Goal: Navigation & Orientation: Find specific page/section

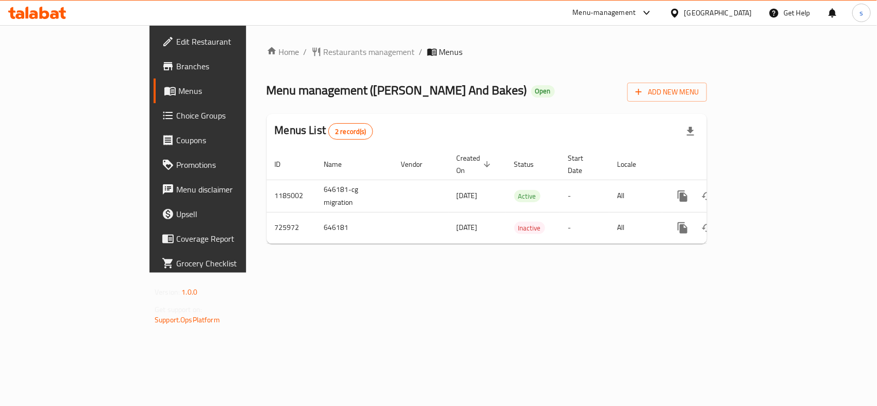
click at [715, 6] on div "Bahrain" at bounding box center [710, 13] width 99 height 25
click at [744, 13] on div "Bahrain" at bounding box center [718, 12] width 68 height 11
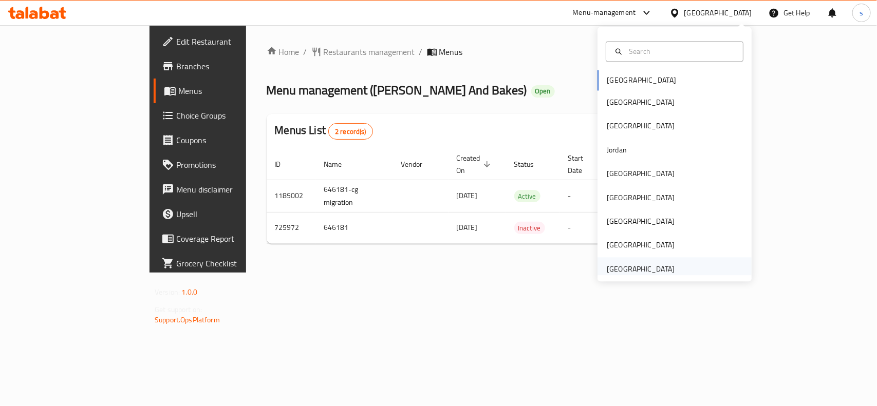
click at [625, 267] on div "United Arab Emirates" at bounding box center [640, 268] width 68 height 11
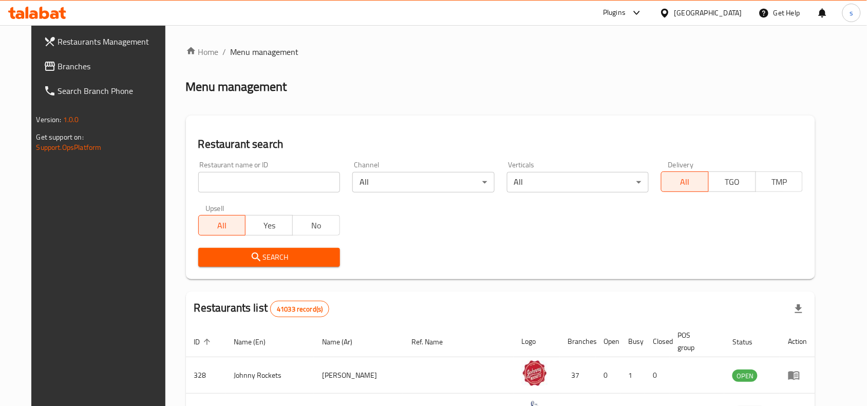
click at [725, 13] on div "United Arab Emirates" at bounding box center [708, 12] width 68 height 11
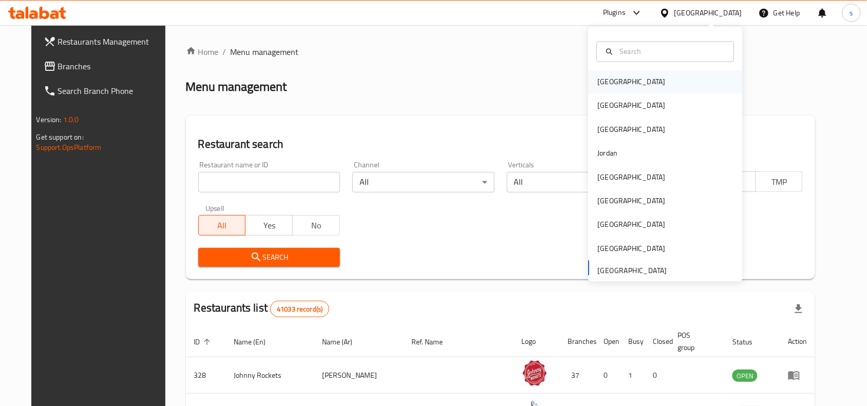
click at [601, 82] on div "Bahrain" at bounding box center [632, 82] width 68 height 11
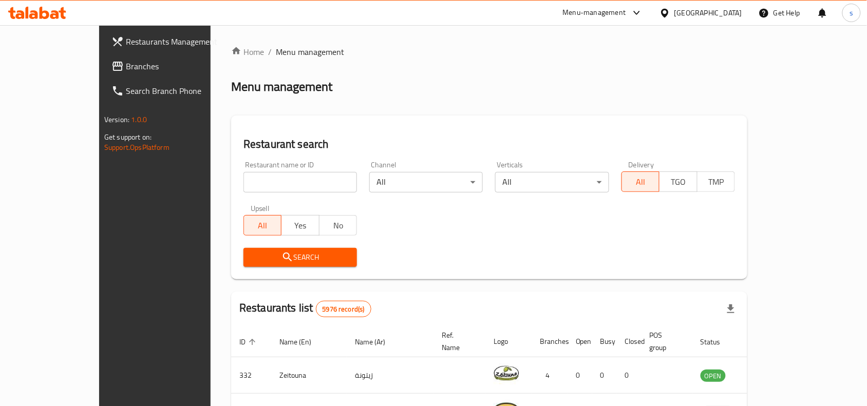
click at [126, 64] on span "Branches" at bounding box center [181, 66] width 110 height 12
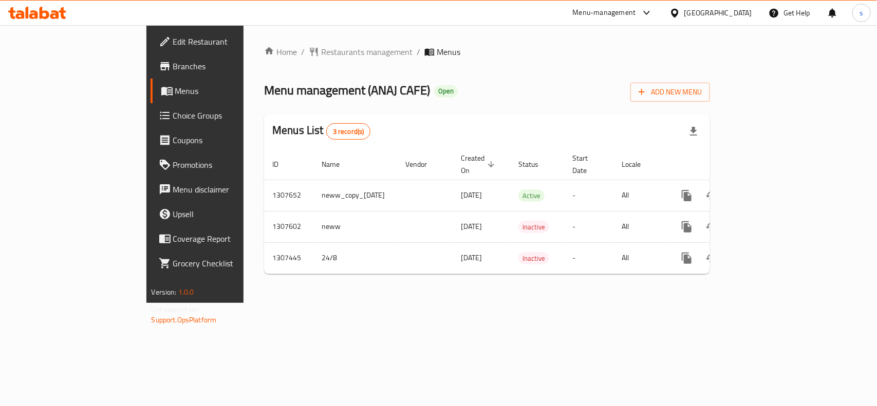
click at [741, 10] on div "Bahrain" at bounding box center [718, 12] width 68 height 11
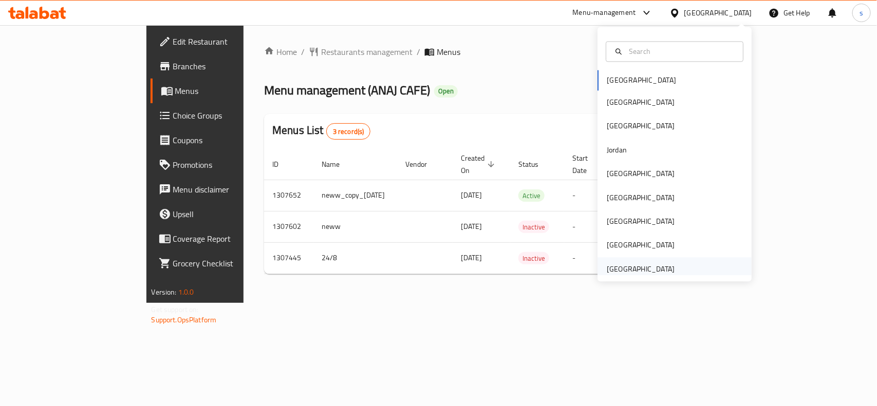
click at [642, 267] on div "United Arab Emirates" at bounding box center [640, 268] width 68 height 11
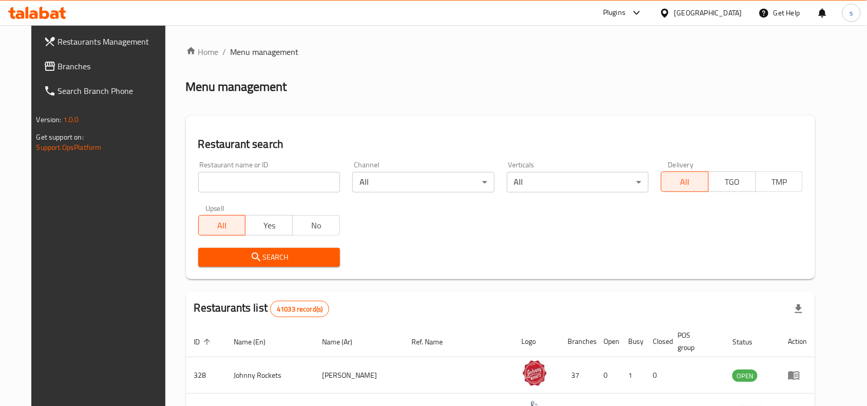
click at [58, 70] on span "Branches" at bounding box center [113, 66] width 110 height 12
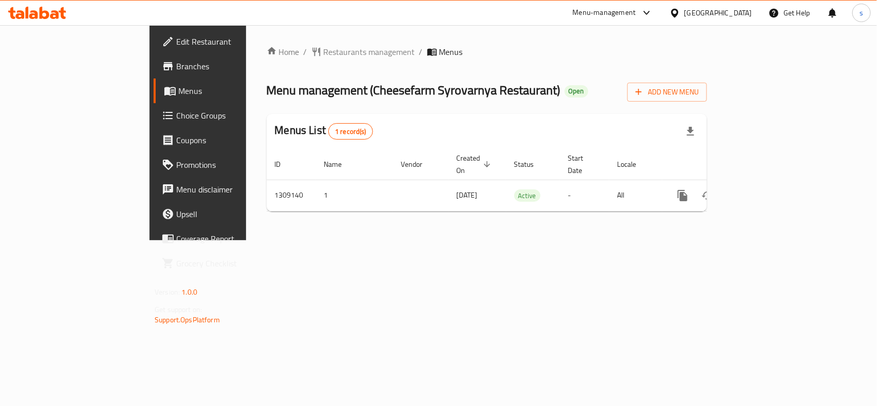
click at [734, 6] on div "United Arab Emirates" at bounding box center [710, 13] width 99 height 25
click at [724, 11] on div "United Arab Emirates" at bounding box center [718, 12] width 68 height 11
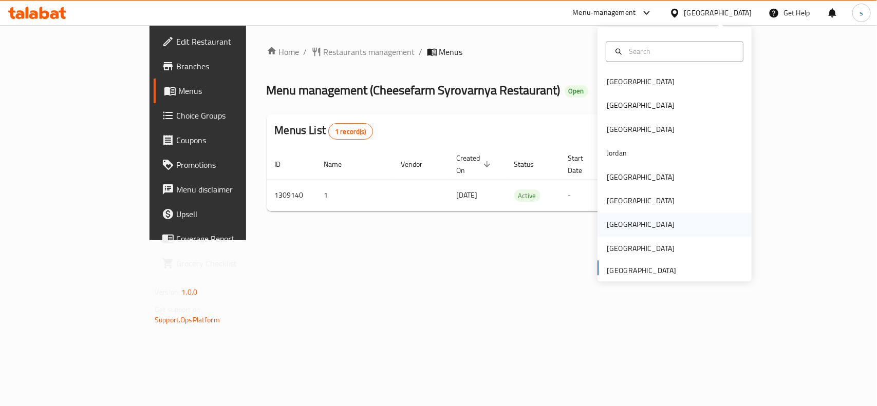
click at [606, 227] on div "[GEOGRAPHIC_DATA]" at bounding box center [640, 224] width 68 height 11
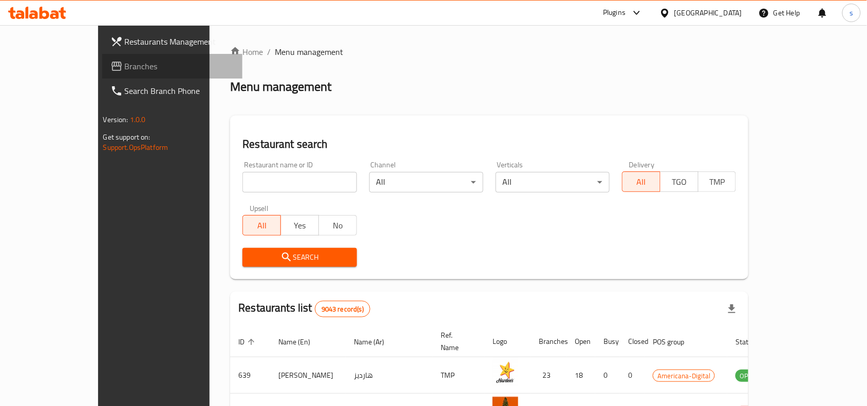
click at [125, 62] on span "Branches" at bounding box center [180, 66] width 110 height 12
